Goal: Find contact information: Find contact information

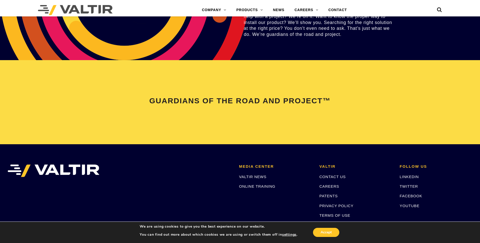
scroll to position [1062, 0]
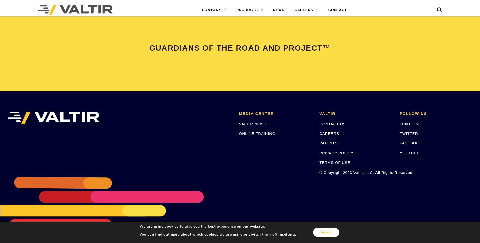
click at [320, 231] on button "Accept" at bounding box center [326, 232] width 26 height 9
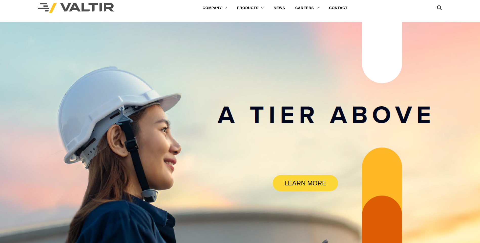
scroll to position [0, 0]
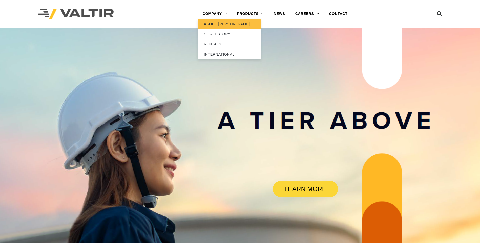
click at [209, 23] on link "ABOUT [PERSON_NAME]" at bounding box center [229, 24] width 63 height 10
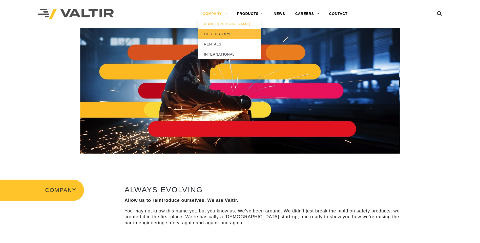
click at [221, 36] on link "OUR HISTORY" at bounding box center [229, 34] width 63 height 10
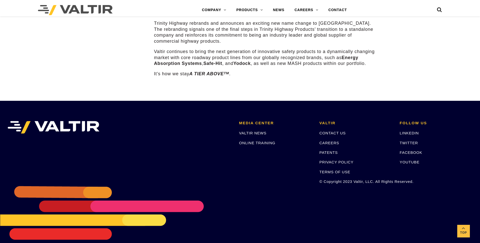
scroll to position [756, 0]
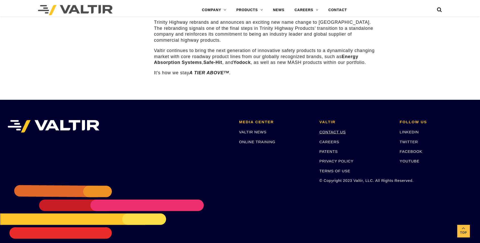
click at [344, 130] on link "CONTACT US" at bounding box center [332, 132] width 26 height 4
